Goal: Information Seeking & Learning: Learn about a topic

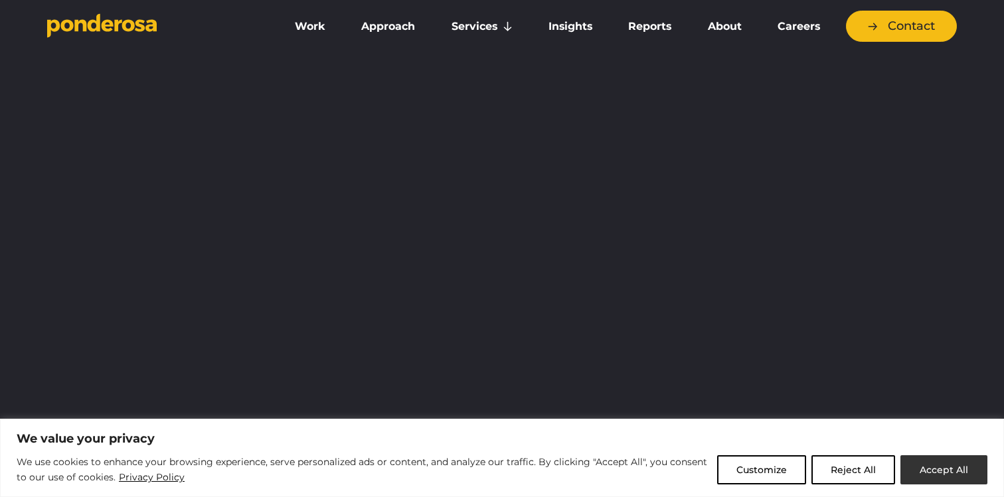
click at [971, 482] on button "Accept All" at bounding box center [944, 470] width 87 height 29
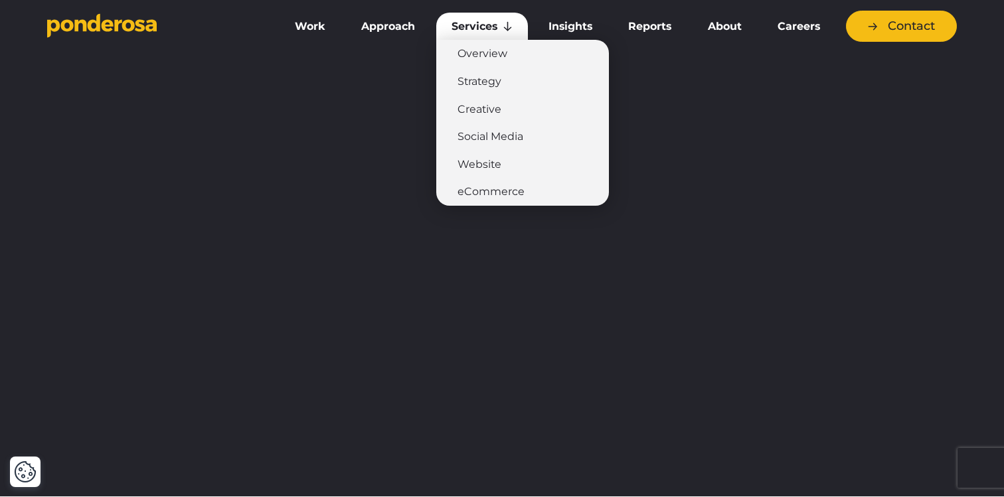
click at [468, 23] on link "Services" at bounding box center [482, 27] width 92 height 28
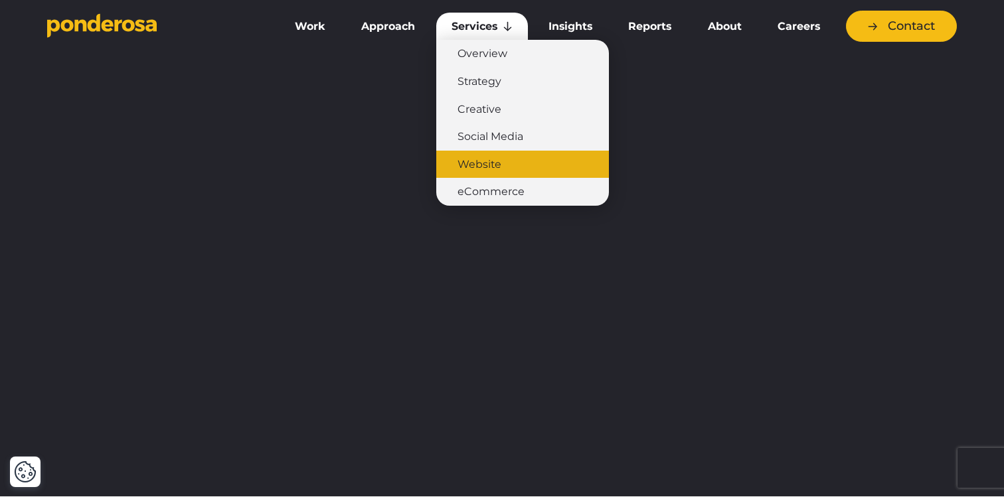
click at [470, 164] on link "Website" at bounding box center [522, 165] width 173 height 28
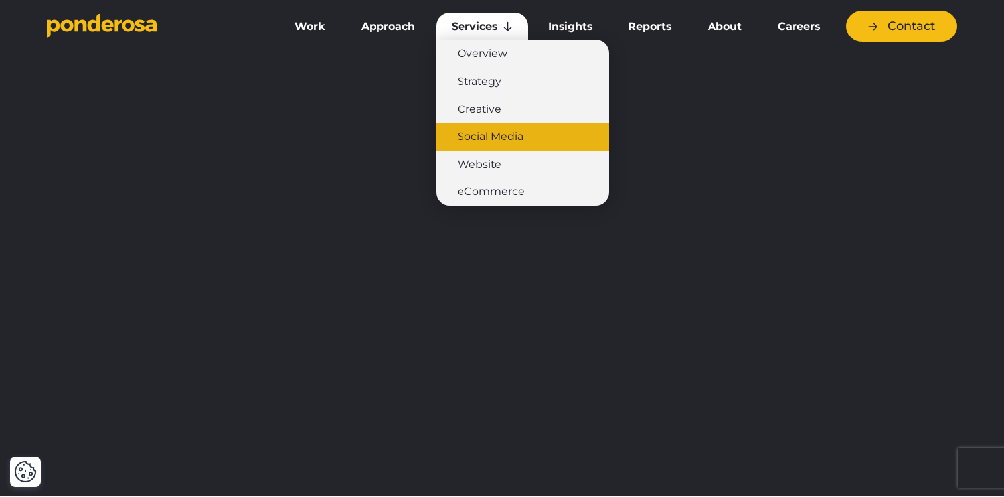
click at [519, 139] on link "Social Media" at bounding box center [522, 137] width 173 height 28
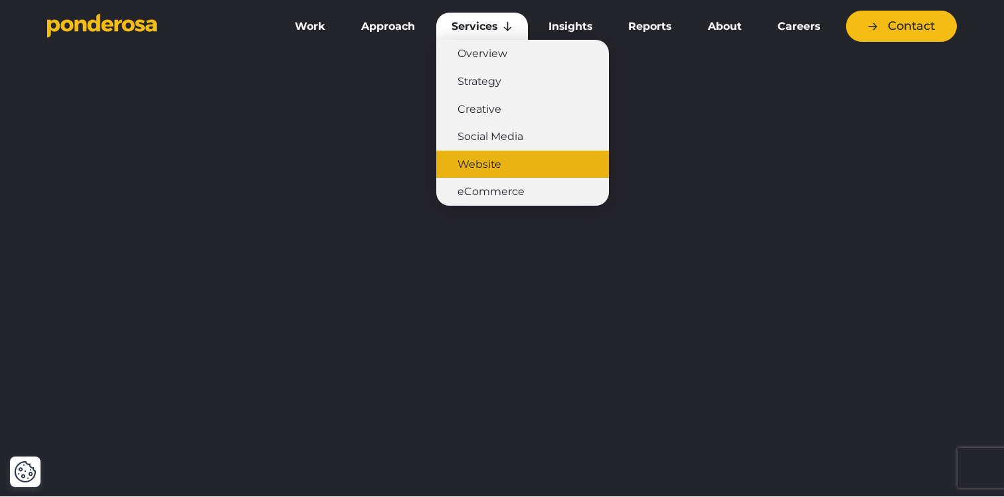
click at [478, 163] on link "Website" at bounding box center [522, 165] width 173 height 28
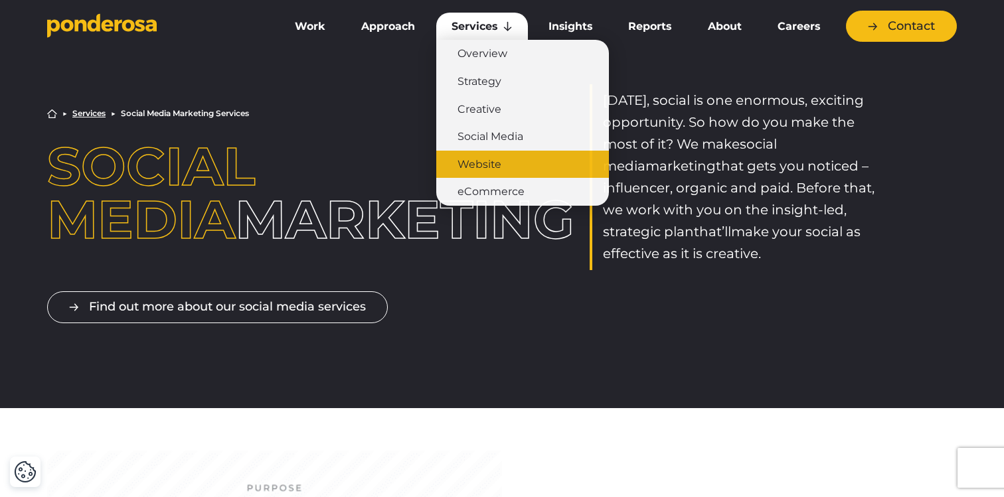
click at [473, 167] on link "Website" at bounding box center [522, 165] width 173 height 28
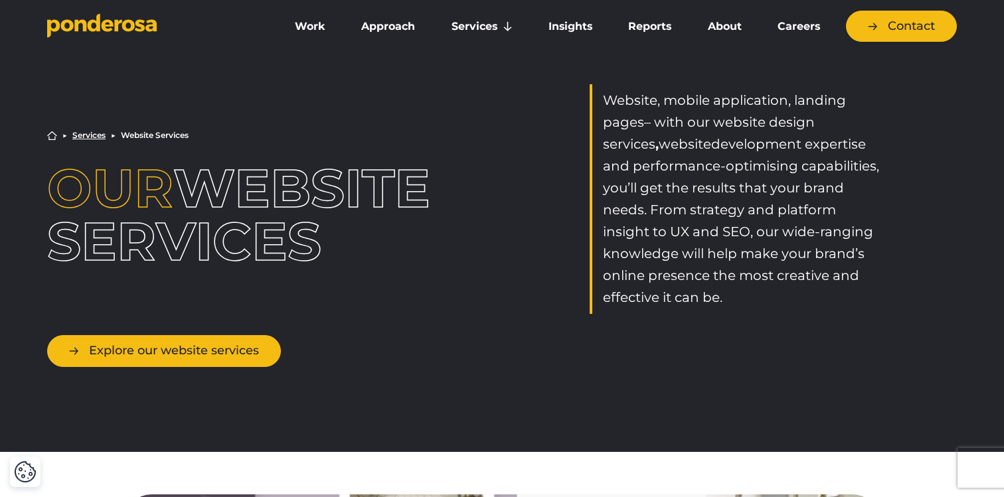
click at [177, 353] on link "Explore our website services" at bounding box center [164, 350] width 234 height 31
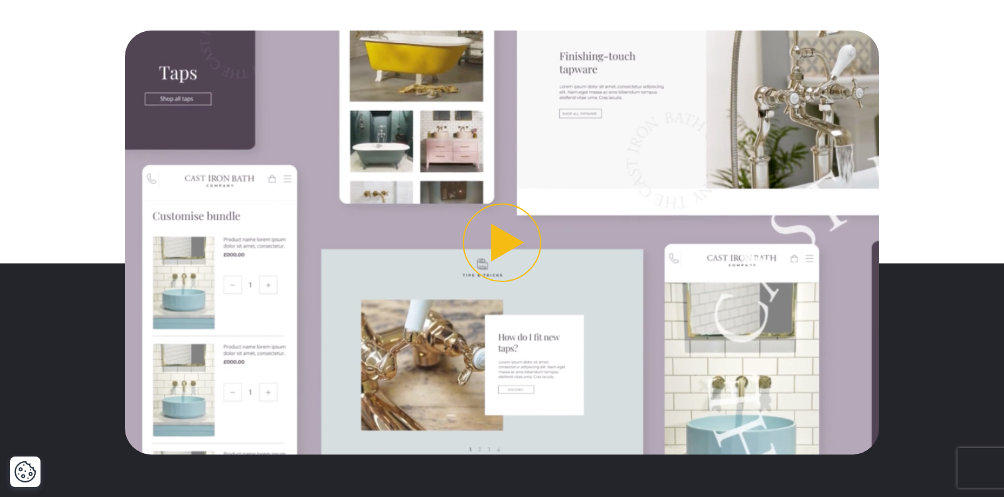
scroll to position [478, 0]
